Goal: Task Accomplishment & Management: Manage account settings

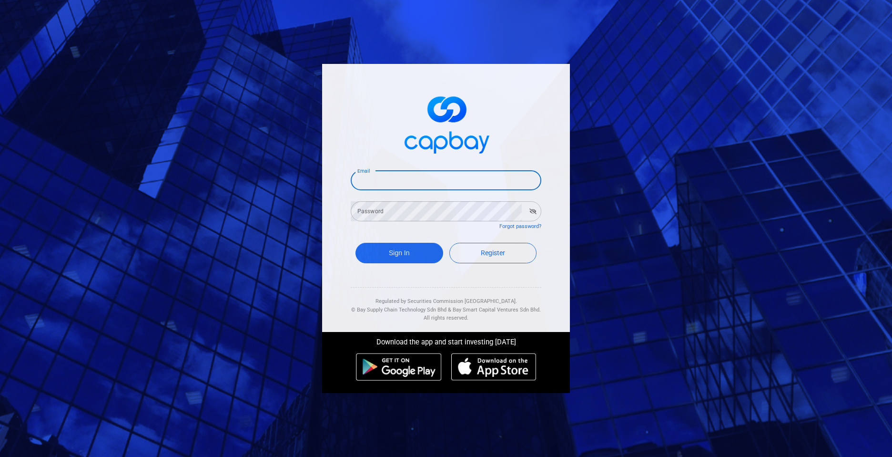
click at [394, 185] on input "Email" at bounding box center [446, 180] width 191 height 20
type input "[EMAIL_ADDRESS][DOMAIN_NAME]"
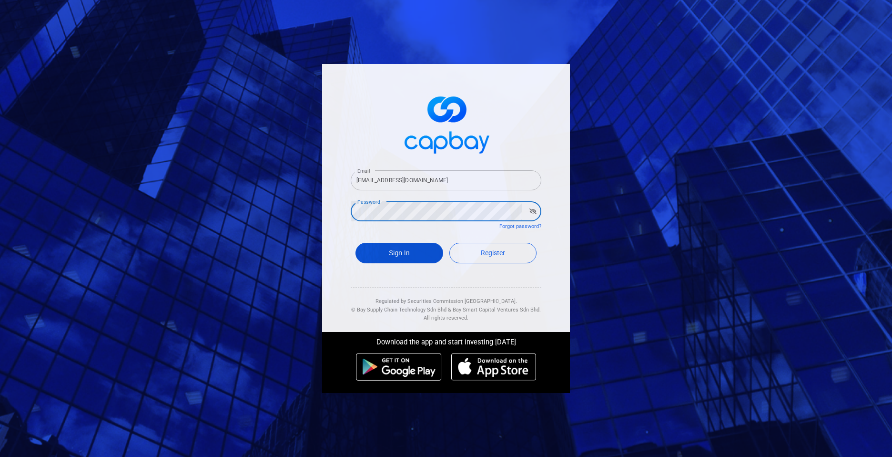
click at [378, 253] on button "Sign In" at bounding box center [400, 253] width 88 height 20
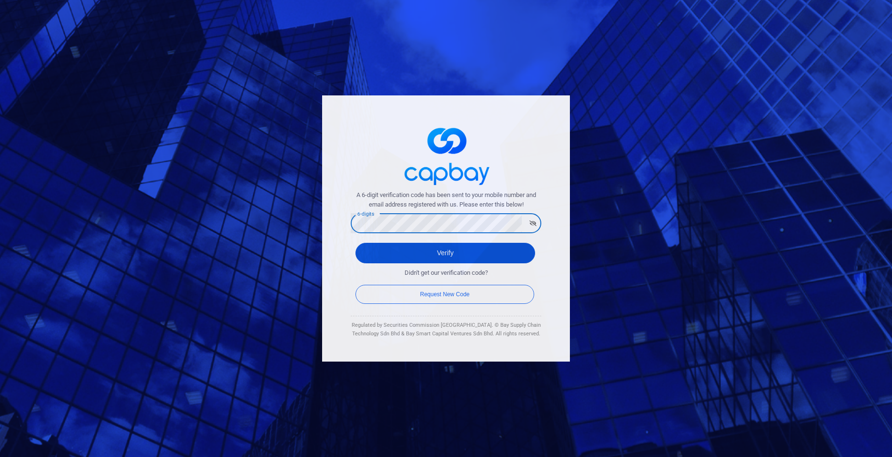
click at [444, 257] on button "Verify" at bounding box center [446, 253] width 180 height 20
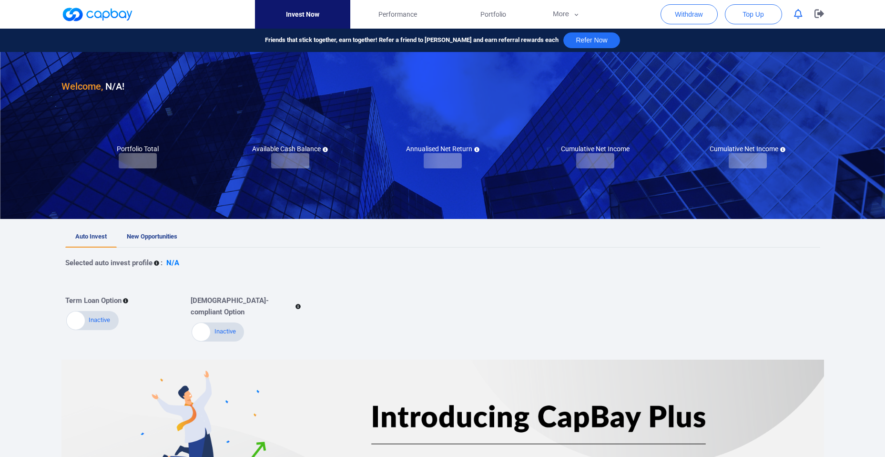
checkbox input "true"
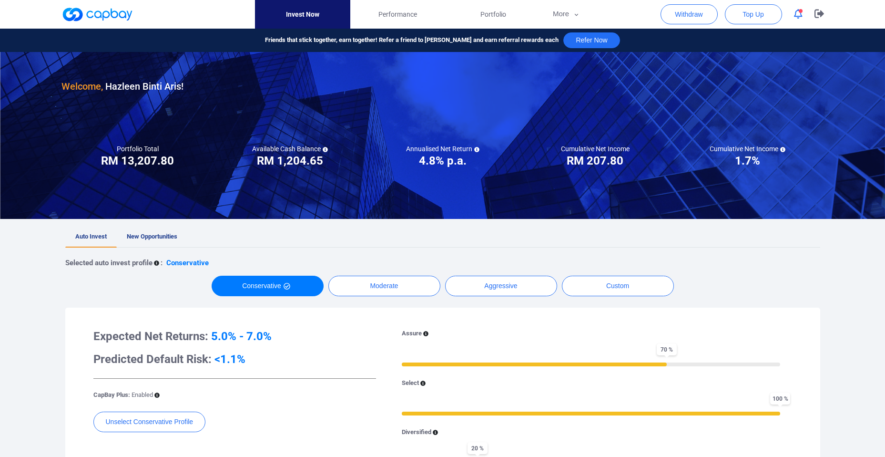
scroll to position [69, 0]
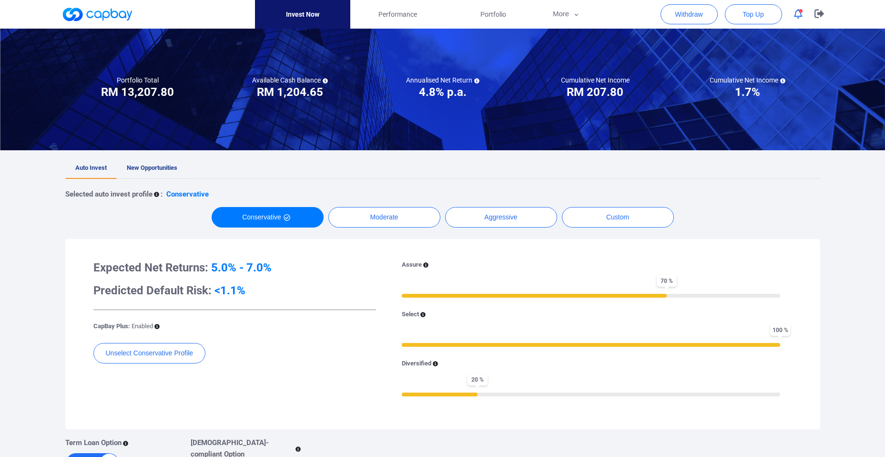
click at [153, 170] on span "New Opportunities" at bounding box center [152, 167] width 51 height 7
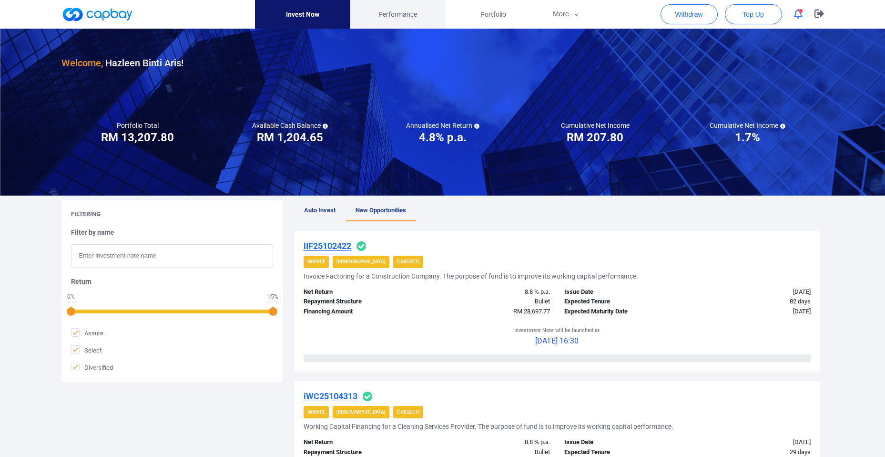
click at [406, 10] on span "Performance" at bounding box center [397, 14] width 39 height 10
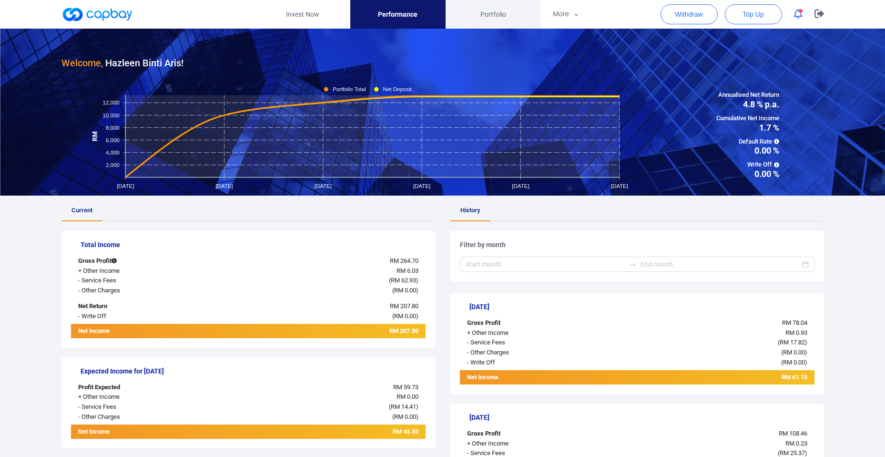
click at [496, 16] on span "Portfolio" at bounding box center [493, 14] width 26 height 10
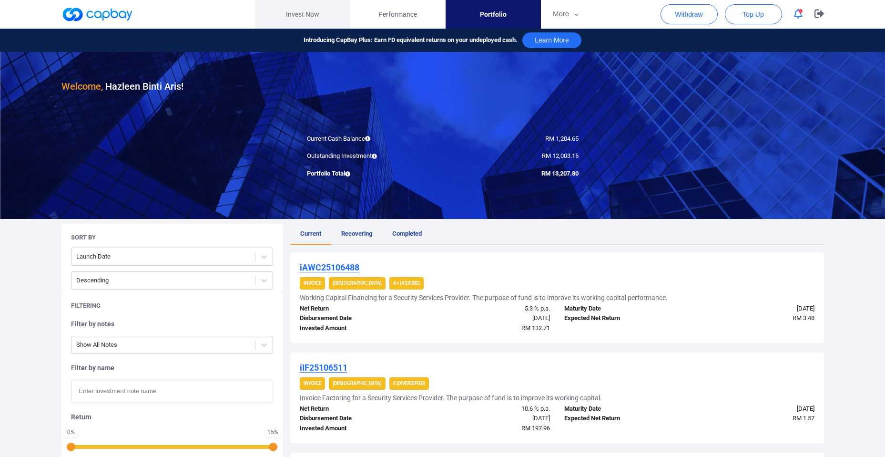
click at [299, 11] on link "Invest Now" at bounding box center [302, 14] width 95 height 29
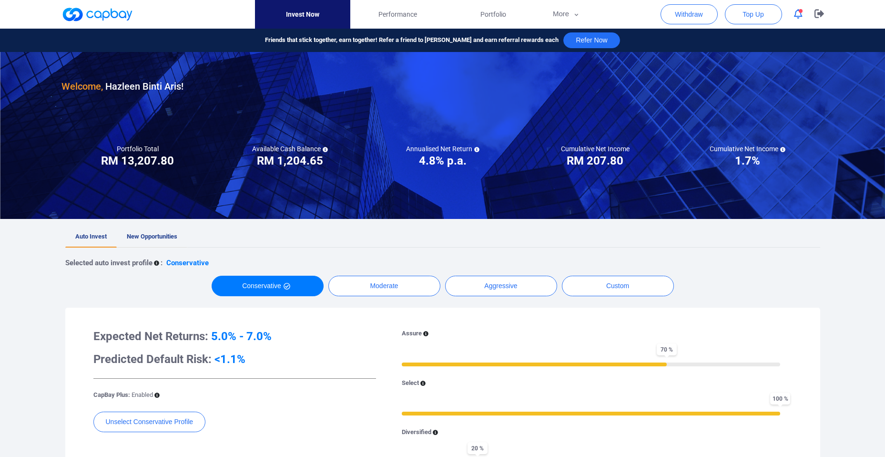
click at [163, 235] on span "New Opportunities" at bounding box center [152, 236] width 51 height 7
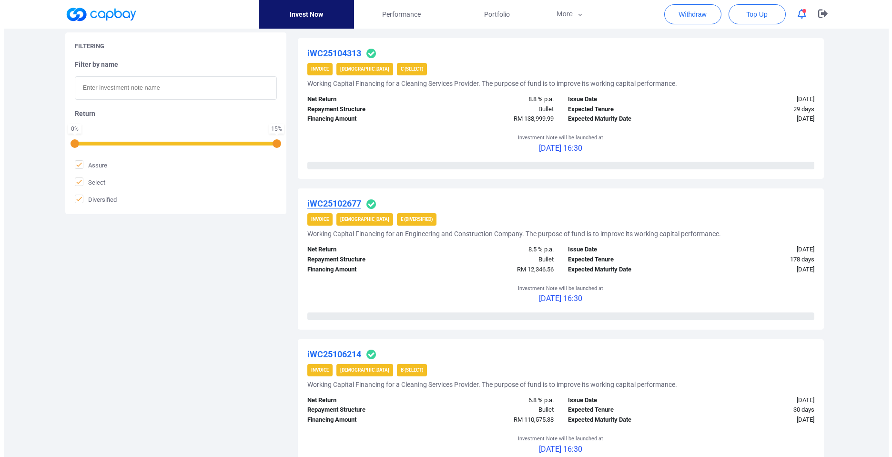
scroll to position [411, 0]
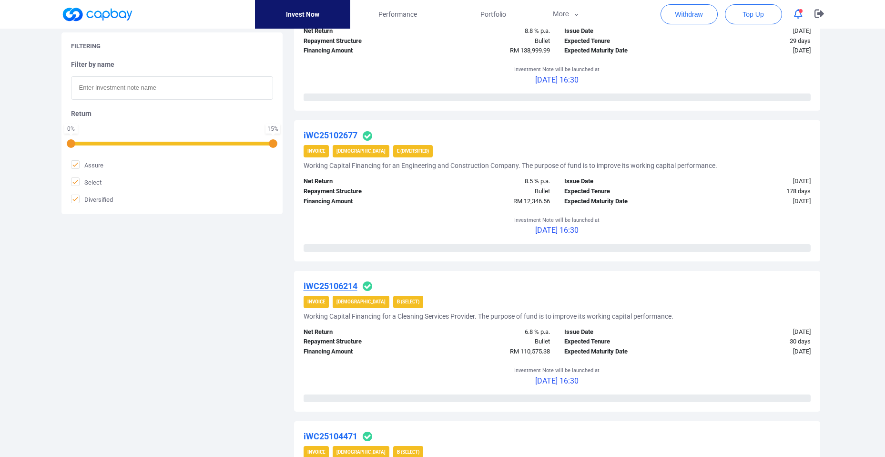
click at [337, 133] on u "iWC25102677" at bounding box center [331, 135] width 54 height 10
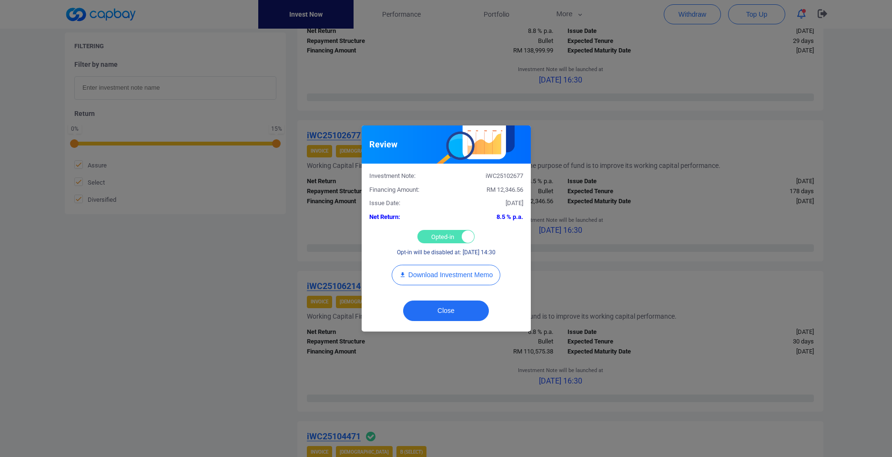
click at [445, 241] on div "Opted-in Opted-out" at bounding box center [446, 236] width 57 height 13
checkbox input "false"
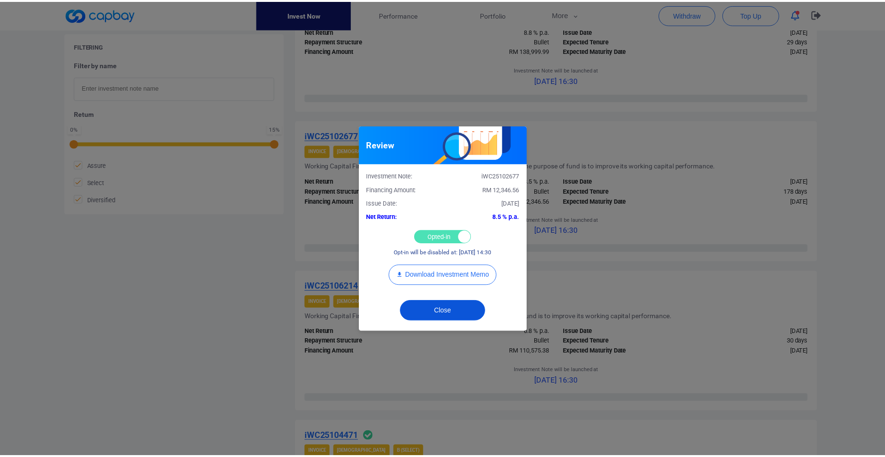
scroll to position [367, 0]
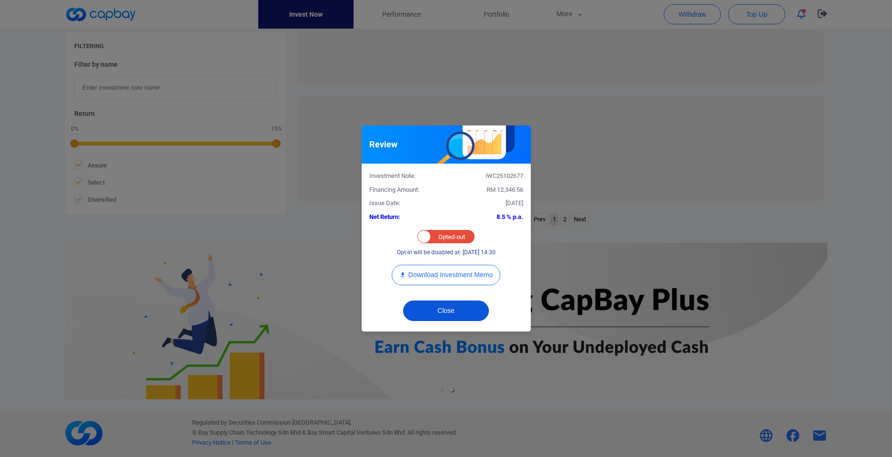
click at [463, 314] on button "Close" at bounding box center [446, 310] width 86 height 20
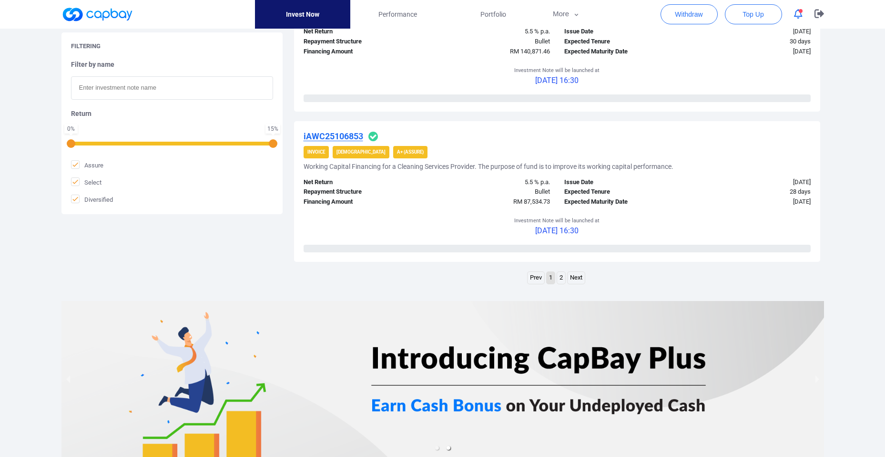
scroll to position [1521, 0]
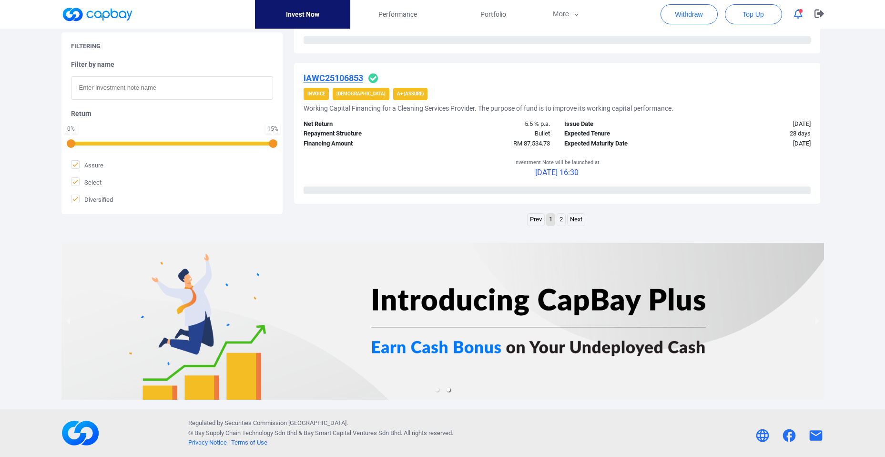
click at [564, 222] on link "2" at bounding box center [561, 220] width 8 height 12
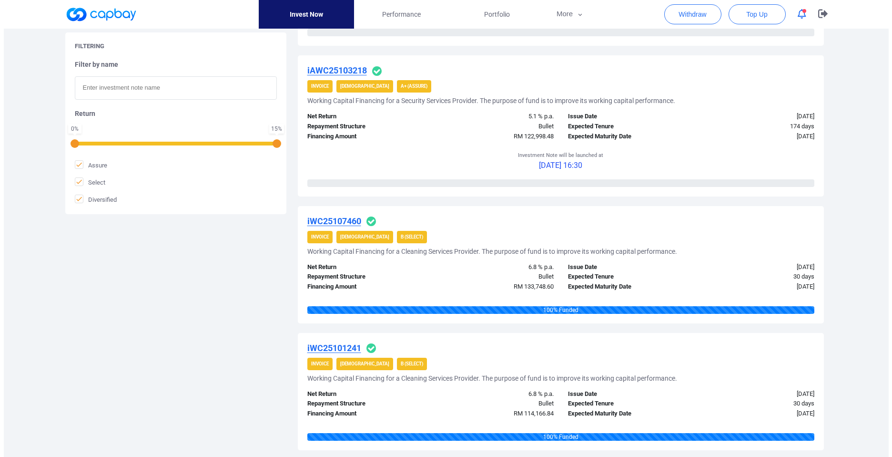
scroll to position [408, 0]
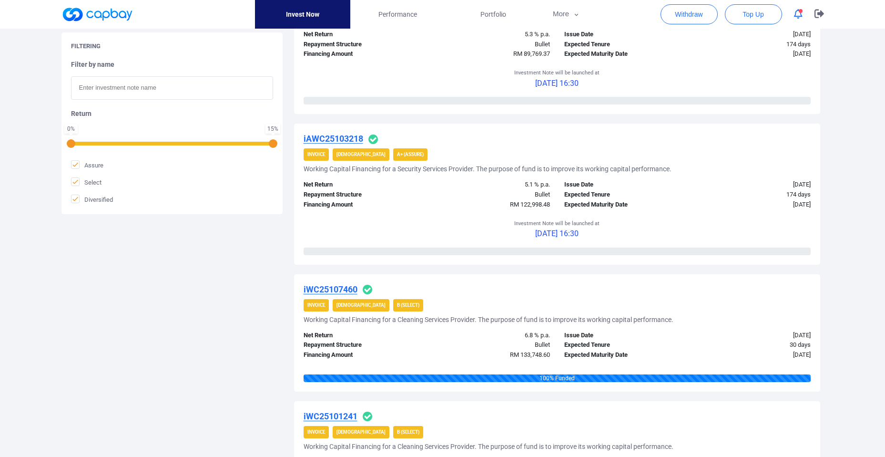
click at [353, 141] on u "iAWC25103218" at bounding box center [334, 138] width 60 height 10
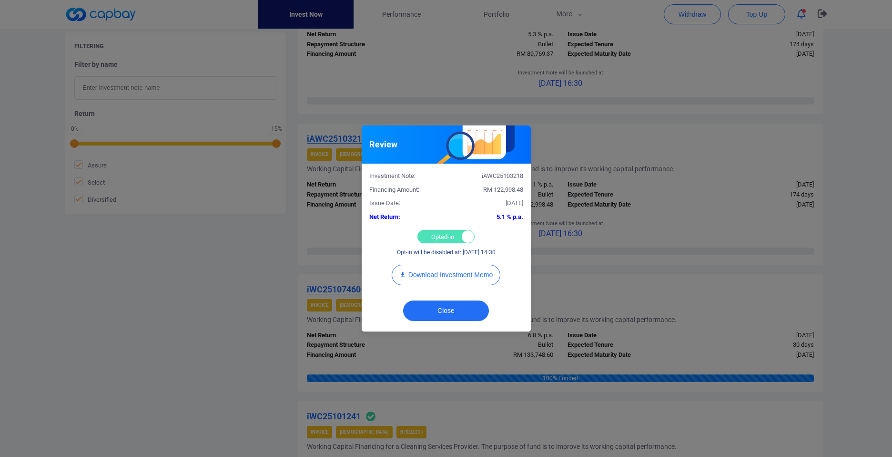
click at [428, 239] on div "Opted-in Opted-out" at bounding box center [446, 236] width 57 height 13
checkbox input "false"
click at [451, 314] on button "Close" at bounding box center [446, 310] width 86 height 20
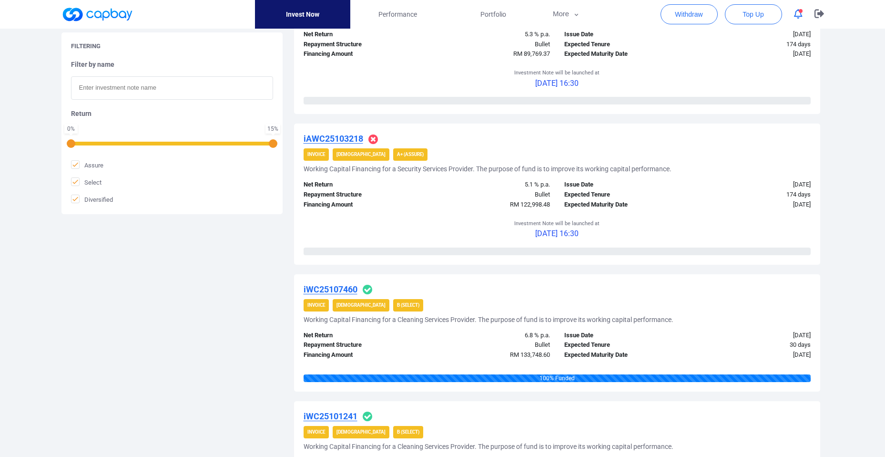
scroll to position [270, 0]
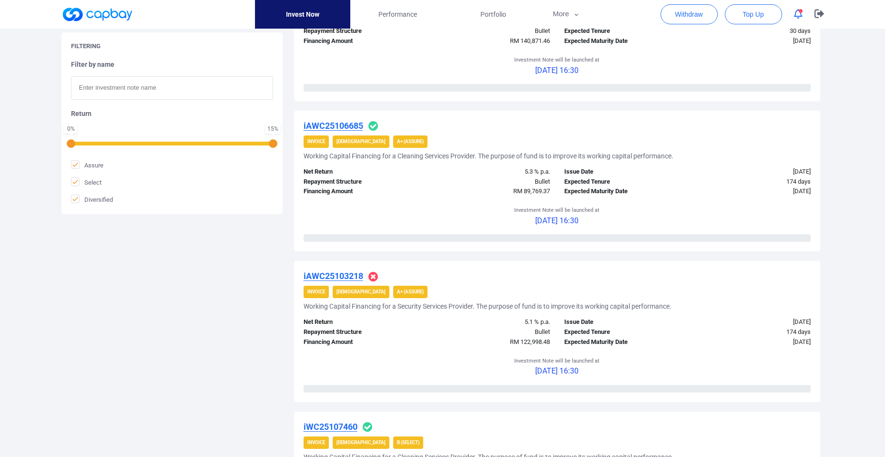
click at [356, 124] on u "iAWC25106685" at bounding box center [334, 126] width 60 height 10
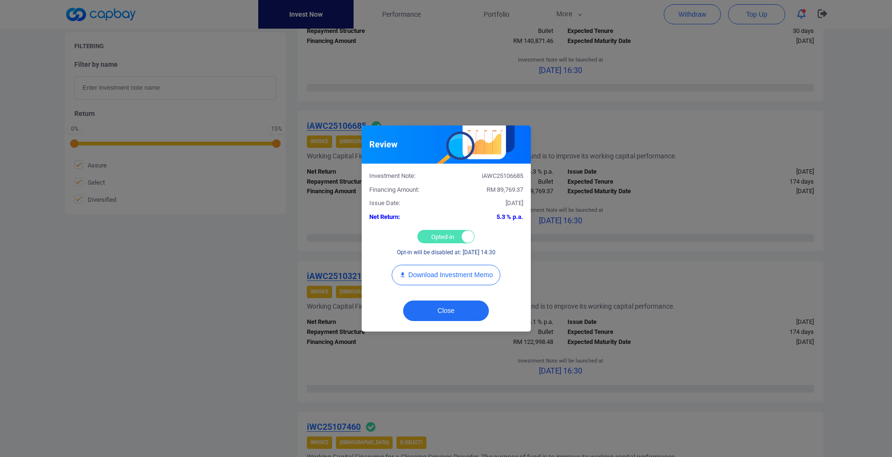
click at [436, 239] on div "Opted-in Opted-out" at bounding box center [446, 236] width 57 height 13
checkbox input "false"
click at [458, 309] on button "Close" at bounding box center [446, 310] width 86 height 20
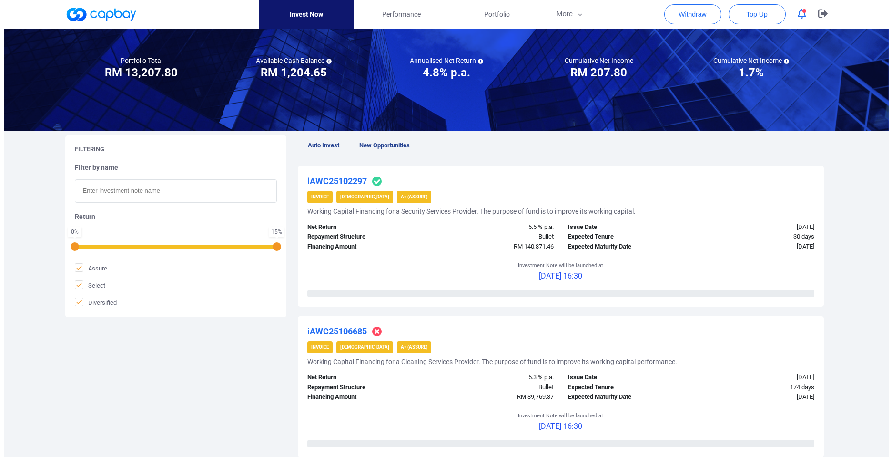
scroll to position [0, 0]
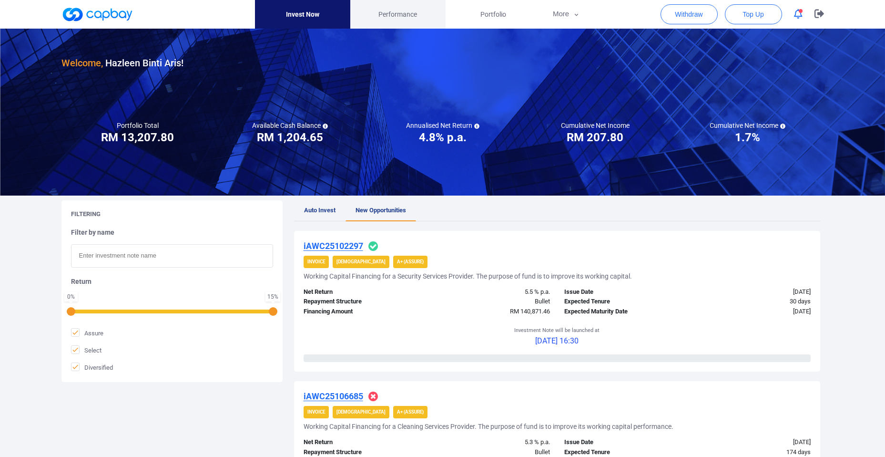
click at [409, 18] on span "Performance" at bounding box center [397, 14] width 39 height 10
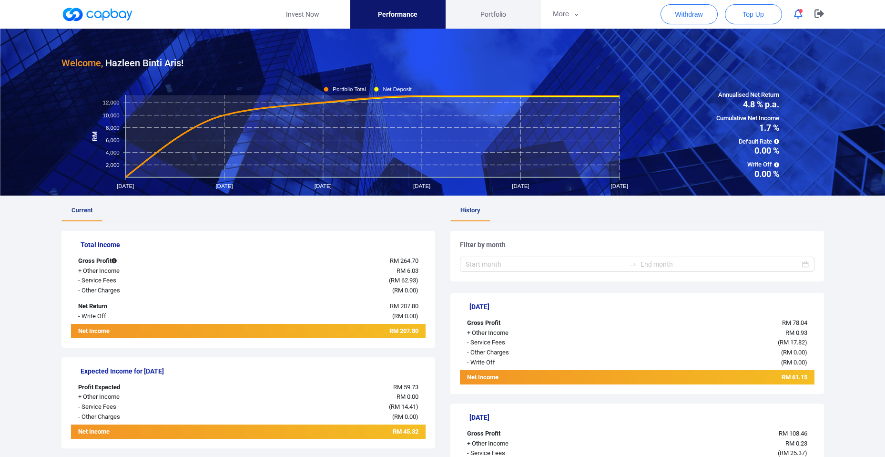
click at [495, 11] on span "Portfolio" at bounding box center [493, 14] width 26 height 10
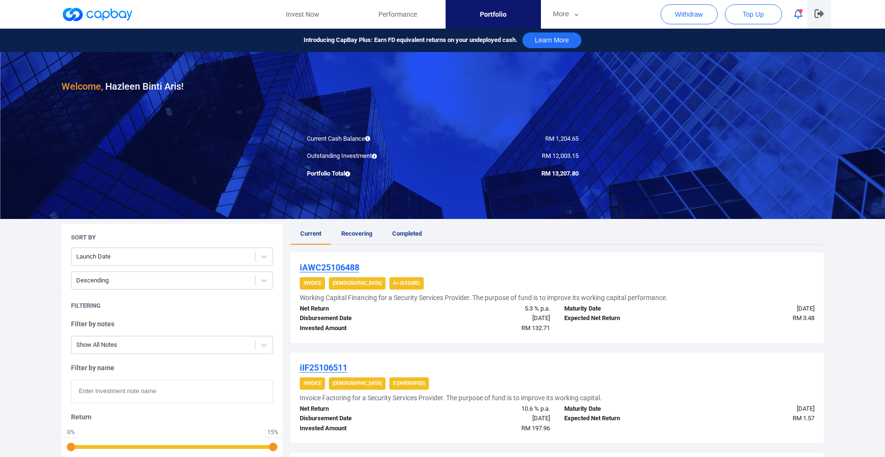
click at [818, 13] on icon "button" at bounding box center [820, 14] width 10 height 9
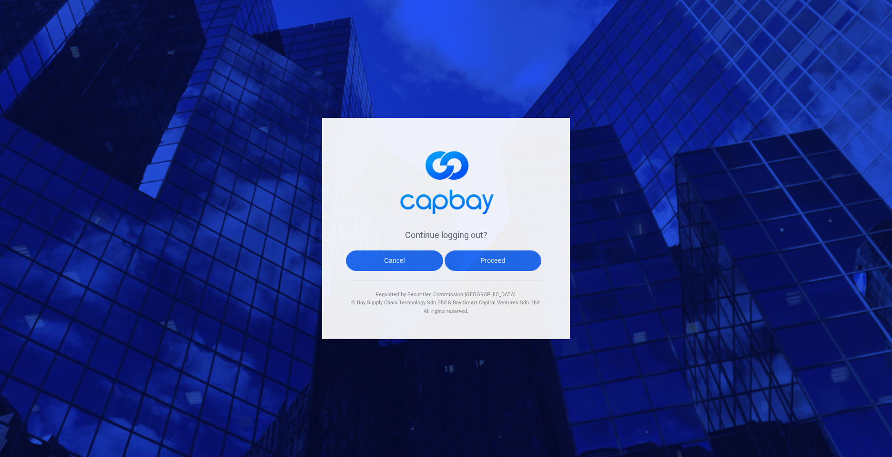
click at [503, 262] on button "Proceed" at bounding box center [493, 260] width 97 height 20
